Goal: Task Accomplishment & Management: Use online tool/utility

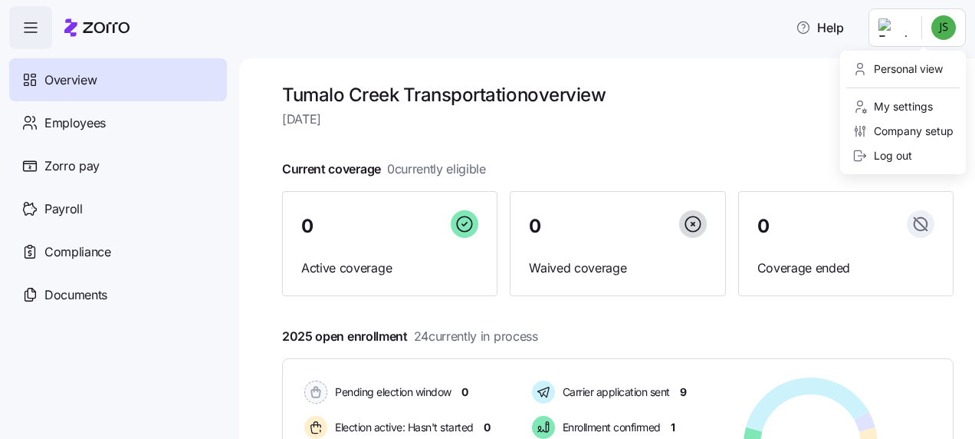
click at [943, 21] on html "Help Overview Employees Zorro pay Payroll Compliance Documents Tumalo Creek Tra…" at bounding box center [487, 214] width 975 height 429
click at [906, 64] on div "Personal view" at bounding box center [898, 69] width 90 height 17
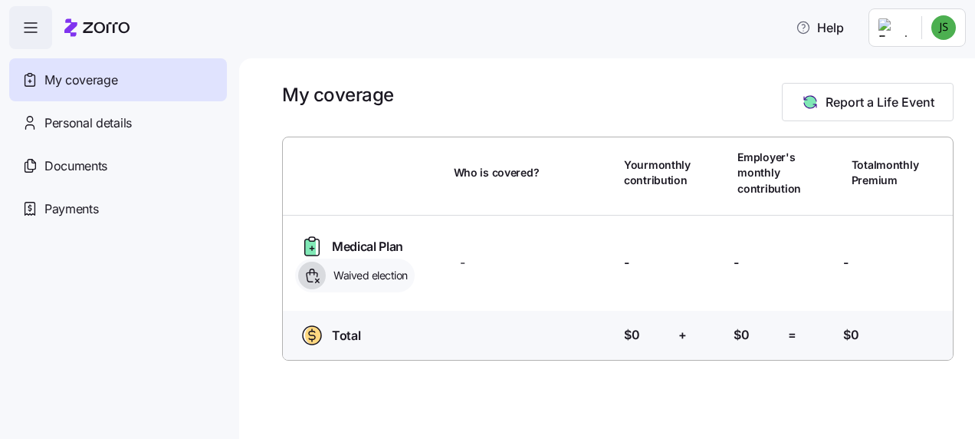
click at [945, 28] on html "Help My coverage Personal details Documents Partners hub Payments My coverage R…" at bounding box center [487, 214] width 975 height 429
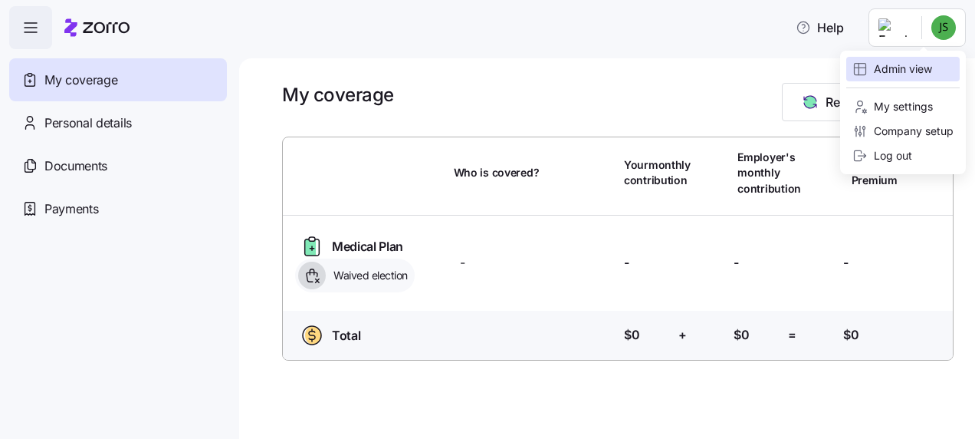
click at [902, 66] on div "Admin view" at bounding box center [893, 69] width 80 height 17
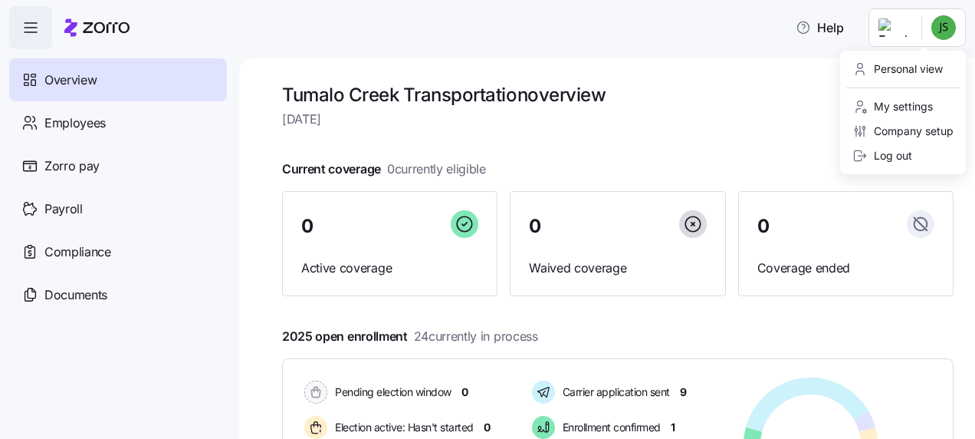
click at [939, 23] on html "Help Overview Employees Zorro pay Payroll Compliance Documents Tumalo Creek Tra…" at bounding box center [487, 214] width 975 height 429
click at [920, 71] on div "Personal view" at bounding box center [898, 69] width 90 height 17
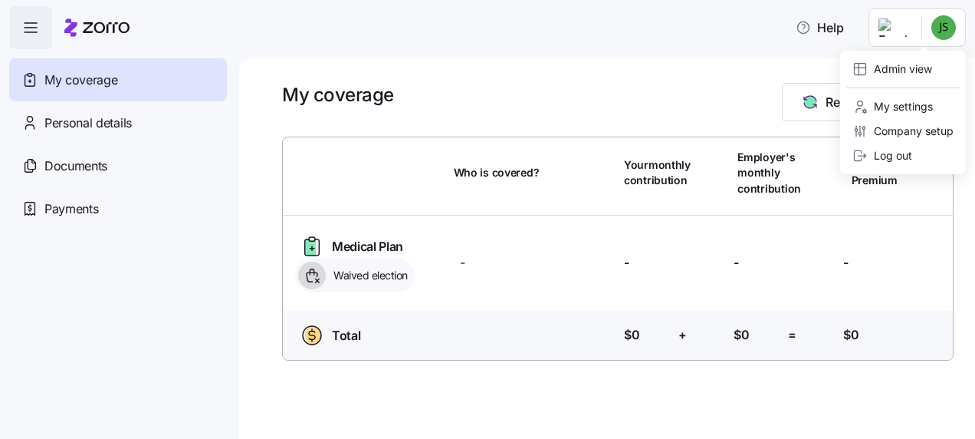
click at [934, 28] on html "Help My coverage Personal details Documents Partners hub Payments My coverage R…" at bounding box center [487, 214] width 975 height 429
click at [912, 67] on div "Admin view" at bounding box center [893, 69] width 80 height 17
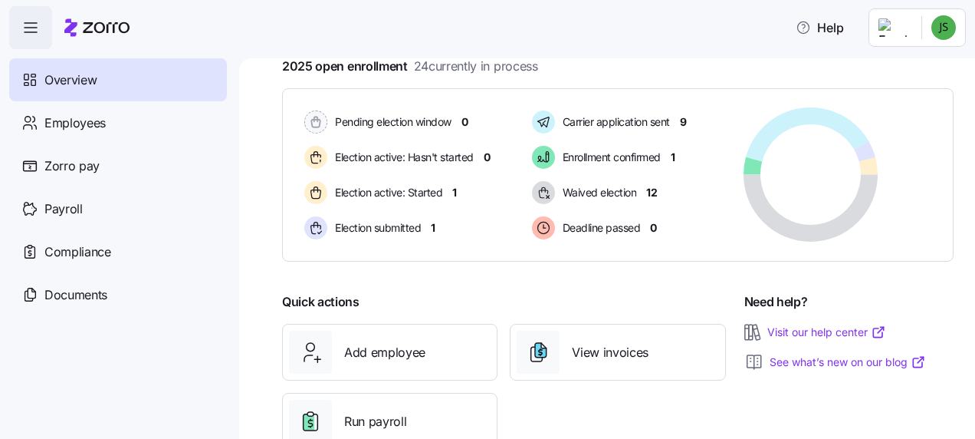
scroll to position [315, 0]
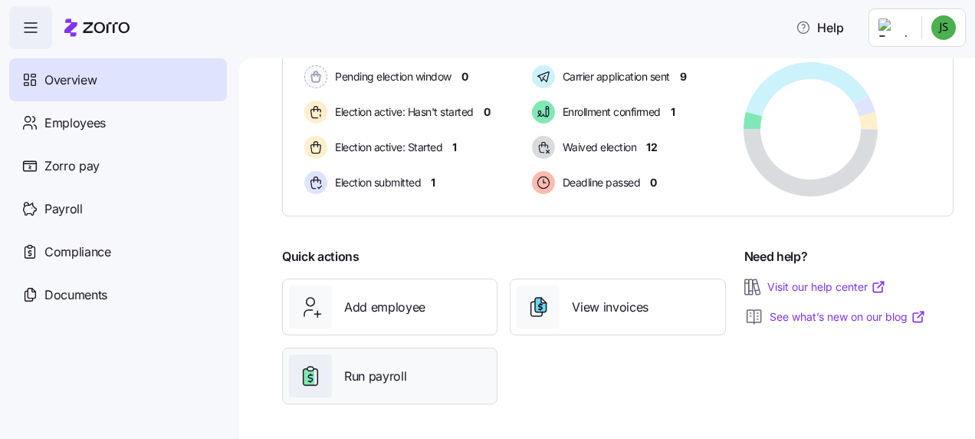
click at [383, 366] on span "Run payroll" at bounding box center [375, 375] width 62 height 19
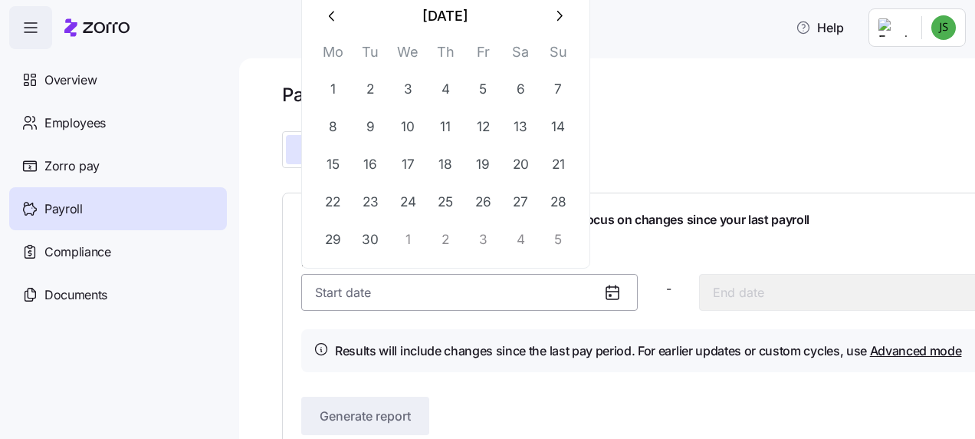
click at [376, 299] on input "Pay period (bi weekly) *" at bounding box center [469, 292] width 337 height 37
click at [332, 198] on button "22" at bounding box center [332, 201] width 37 height 37
type input "[DATE]"
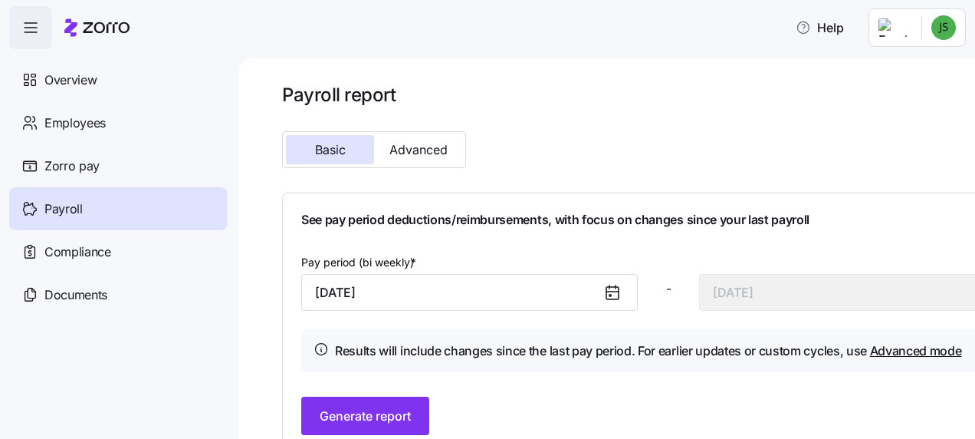
scroll to position [34, 0]
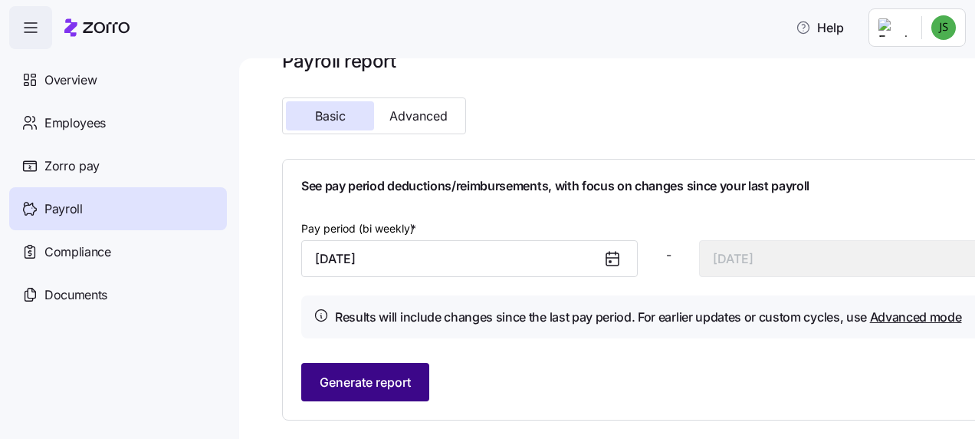
click at [406, 383] on span "Generate report" at bounding box center [365, 382] width 91 height 18
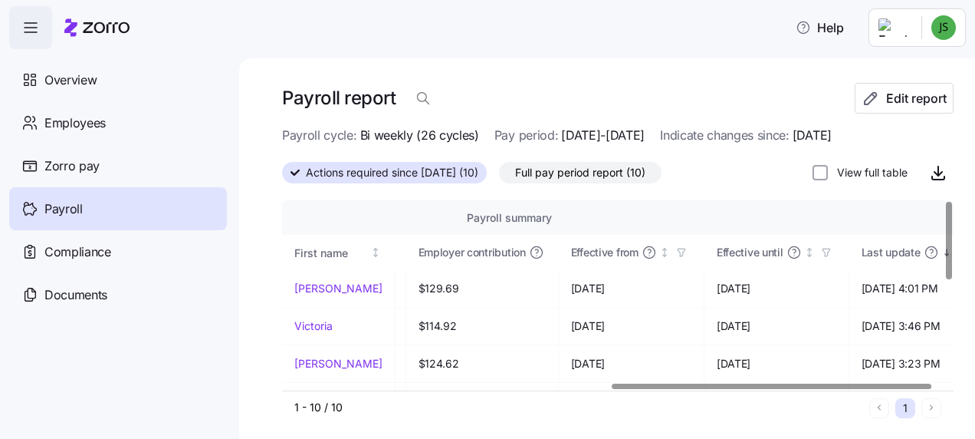
scroll to position [0, 678]
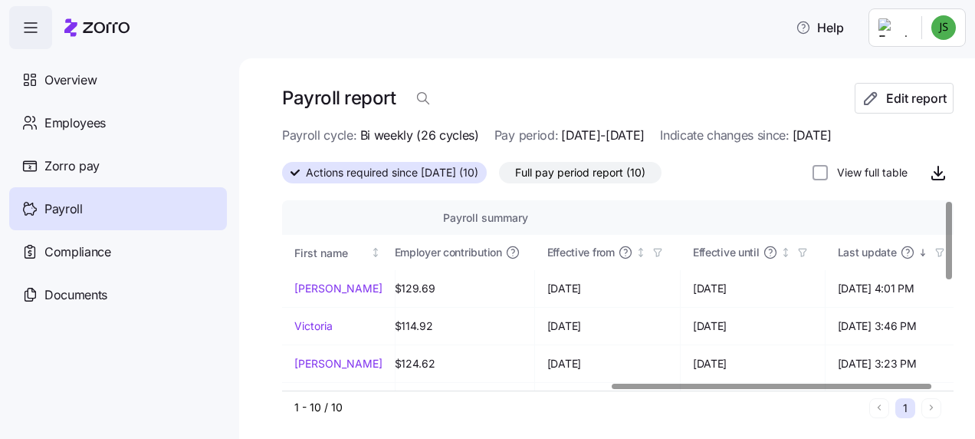
click at [932, 383] on div at bounding box center [772, 385] width 320 height 5
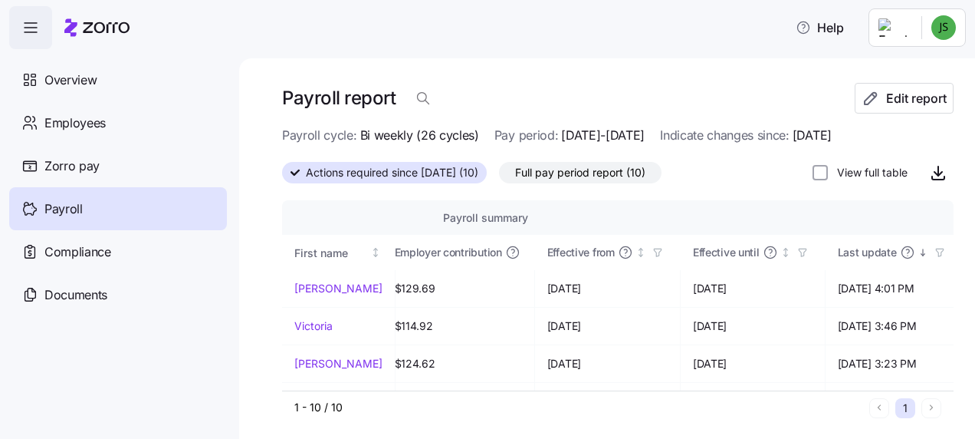
click at [839, 173] on label "View full table" at bounding box center [868, 172] width 80 height 15
click at [828, 173] on input "View full table" at bounding box center [820, 172] width 15 height 15
checkbox input "true"
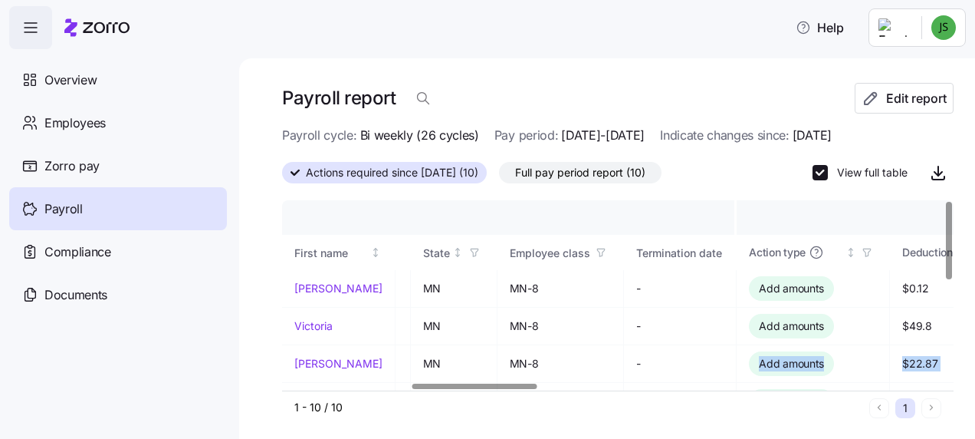
drag, startPoint x: 521, startPoint y: 380, endPoint x: 593, endPoint y: 381, distance: 71.3
click at [593, 381] on div "Employee details Payroll summary Medical plan details First name Last name ID S…" at bounding box center [618, 295] width 672 height 191
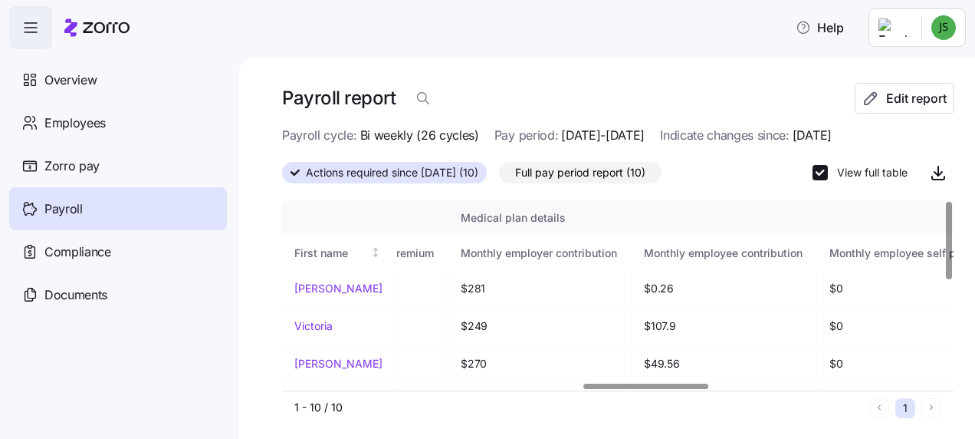
scroll to position [0, 1575]
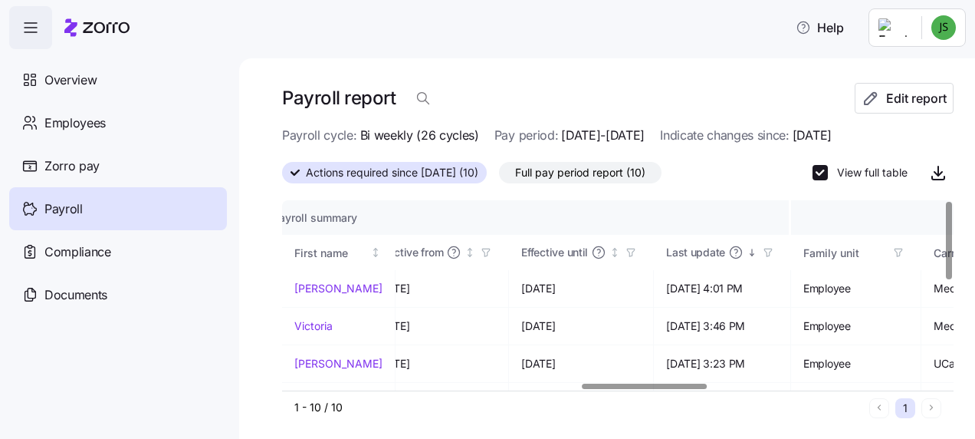
click at [644, 390] on div at bounding box center [613, 385] width 662 height 9
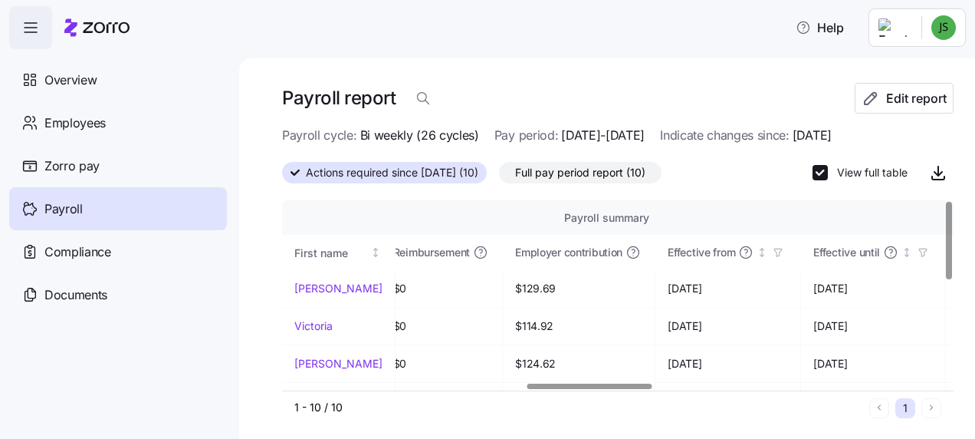
scroll to position [0, 1288]
click at [630, 389] on div at bounding box center [590, 385] width 125 height 5
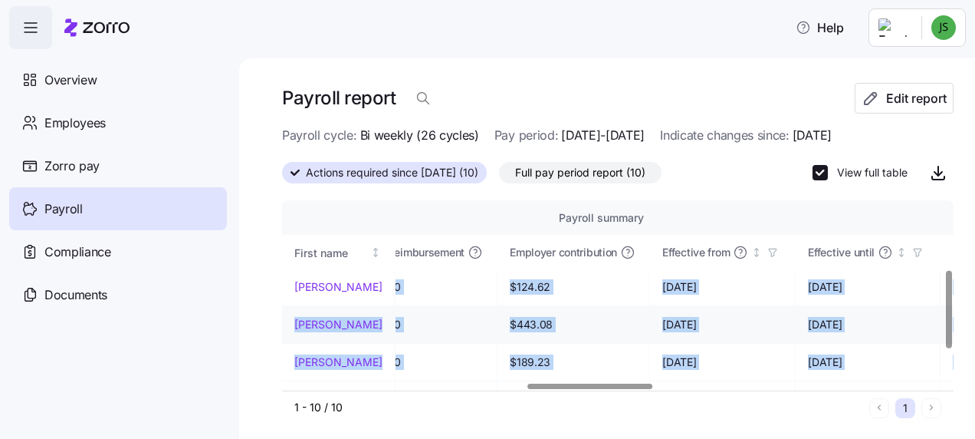
scroll to position [230, 1288]
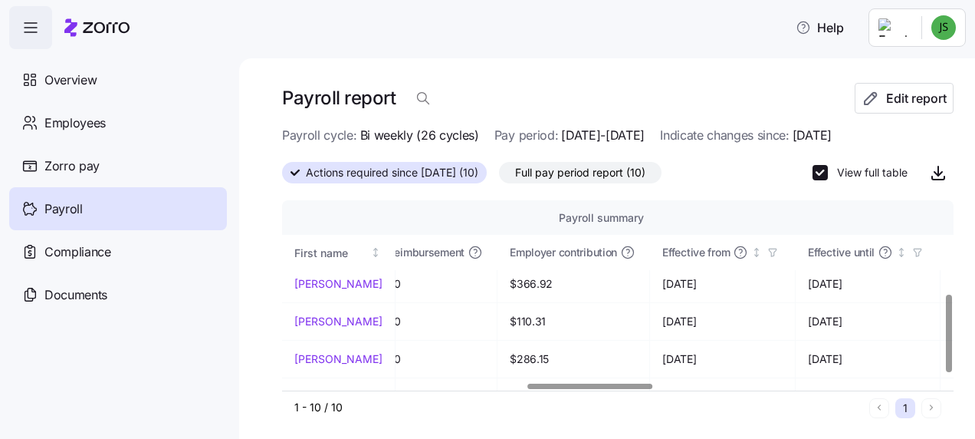
click at [632, 210] on div "Payroll summary" at bounding box center [601, 217] width 925 height 17
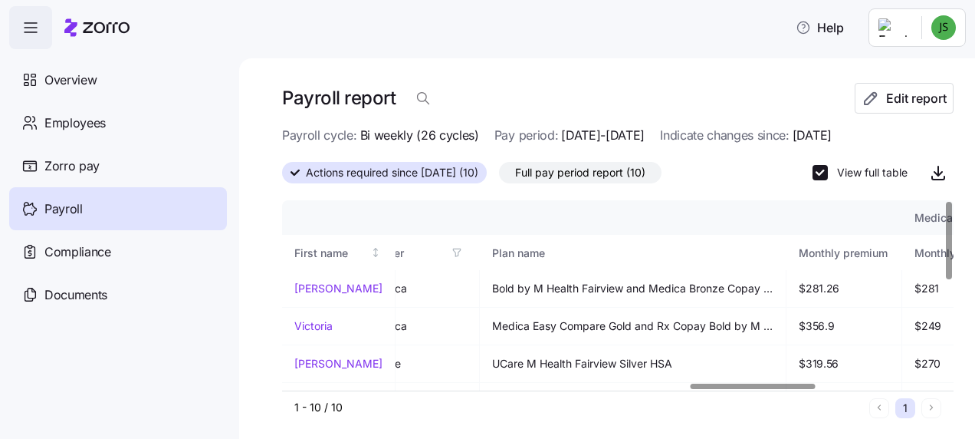
scroll to position [0, 2148]
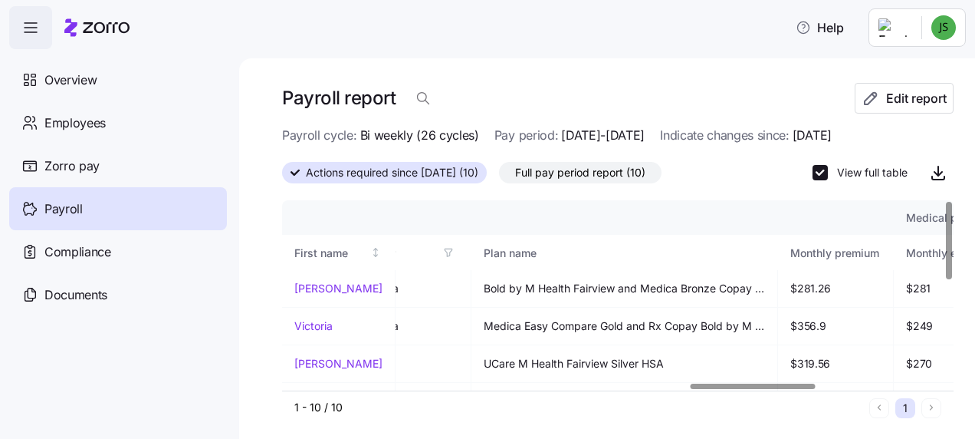
click at [730, 383] on div at bounding box center [753, 385] width 125 height 5
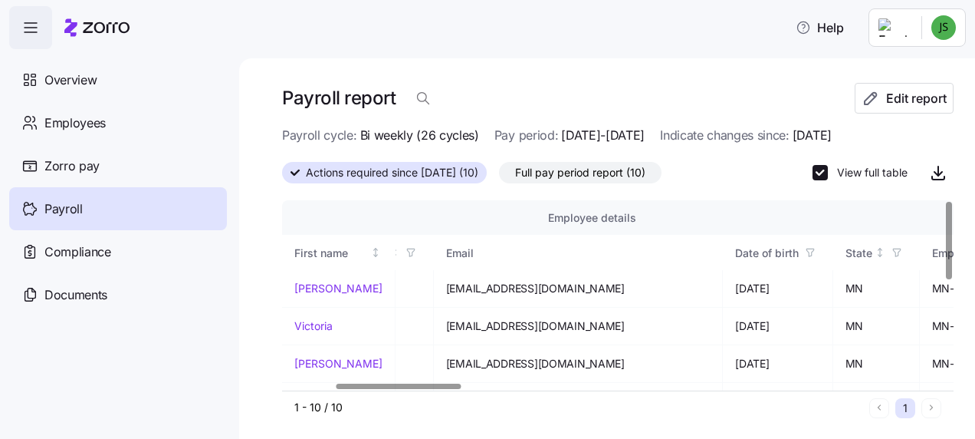
scroll to position [0, 0]
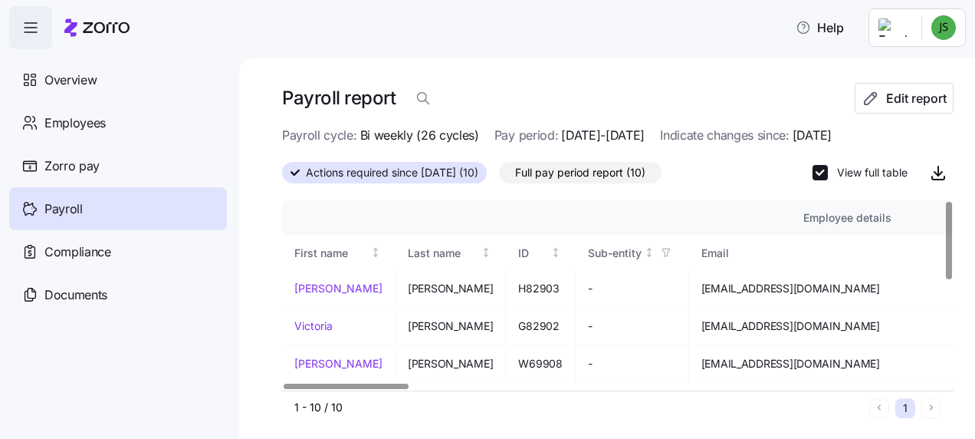
click at [282, 390] on div at bounding box center [613, 385] width 662 height 9
click at [929, 171] on icon "button" at bounding box center [938, 172] width 18 height 18
click at [468, 204] on th "Employee details" at bounding box center [848, 217] width 1132 height 35
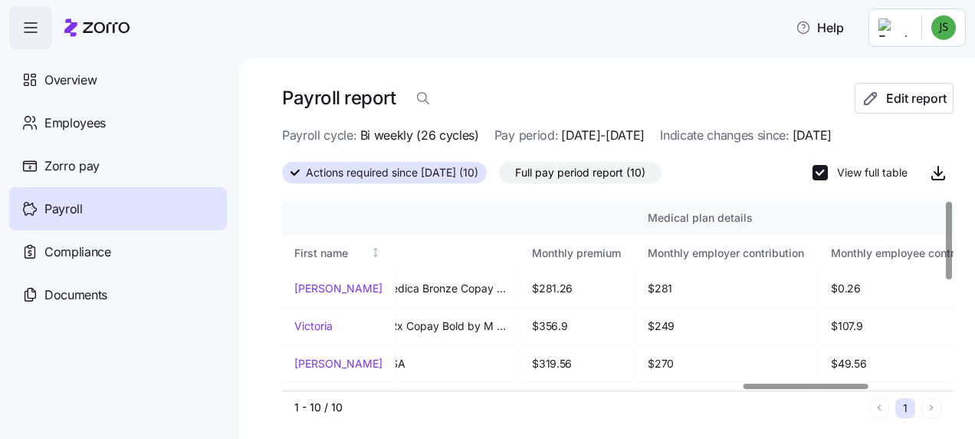
scroll to position [0, 2382]
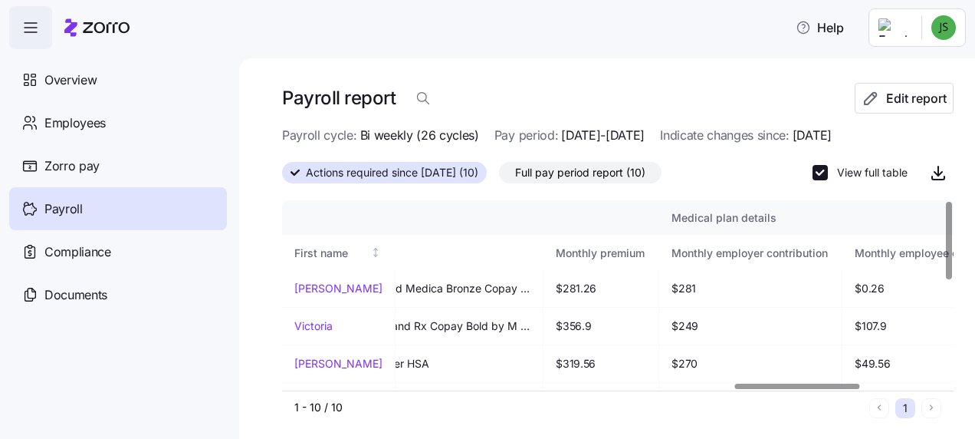
click at [840, 389] on div at bounding box center [797, 385] width 125 height 5
